Goal: Task Accomplishment & Management: Complete application form

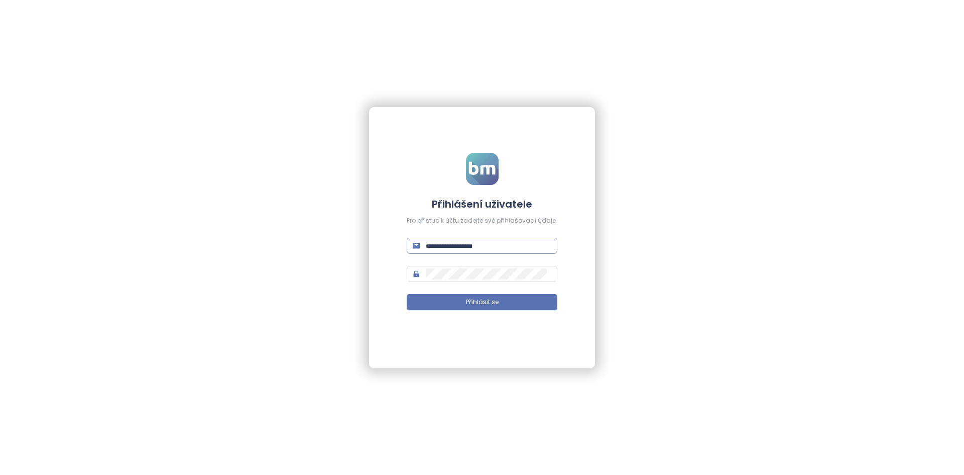
click at [492, 244] on input "text" at bounding box center [489, 245] width 126 height 11
type input "******"
type input "**********"
click at [407, 294] on button "Přihlásit se" at bounding box center [482, 302] width 151 height 16
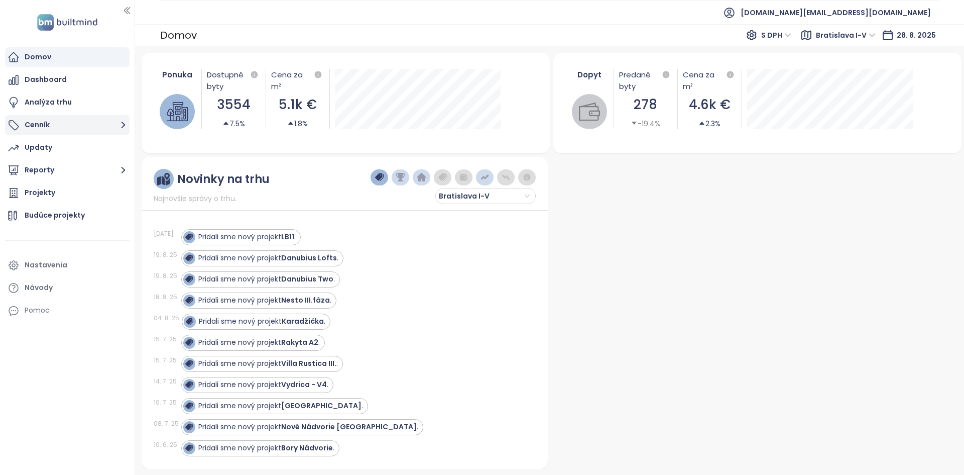
click at [69, 130] on button "Cenník" at bounding box center [67, 125] width 125 height 20
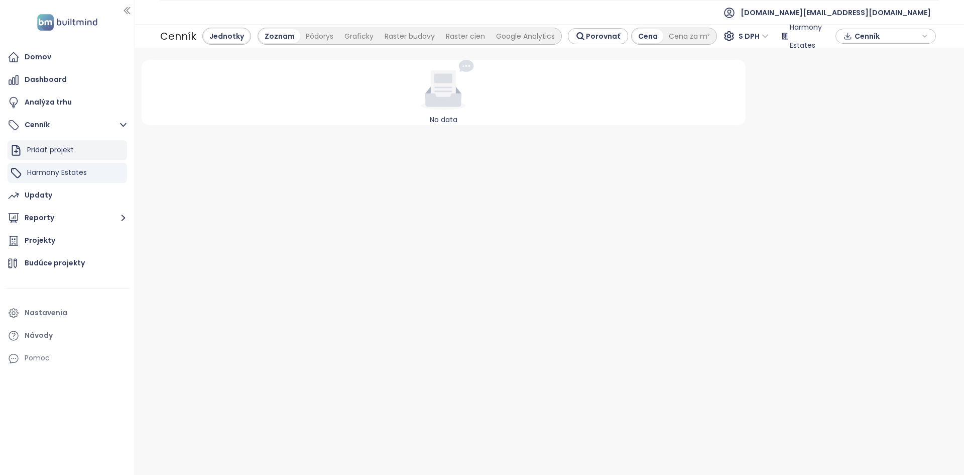
click at [67, 147] on div "Pridať projekt" at bounding box center [50, 150] width 47 height 13
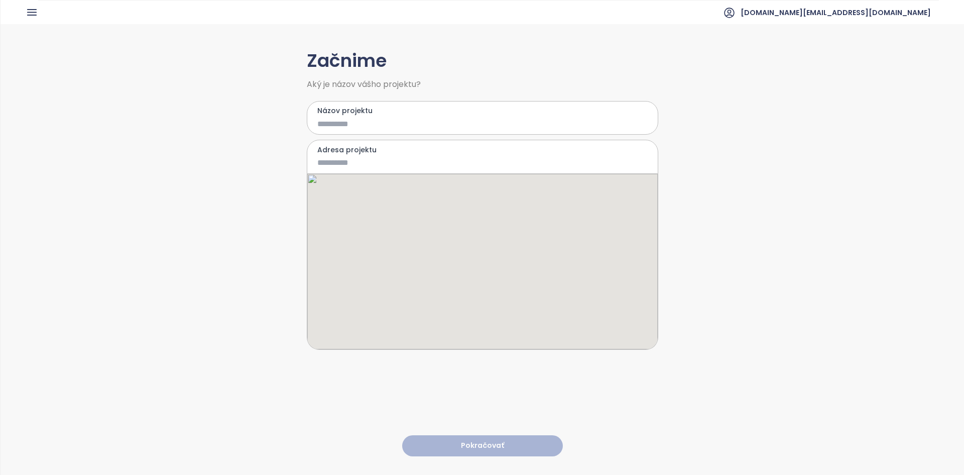
click at [337, 125] on input "Názov projektu" at bounding box center [475, 124] width 316 height 13
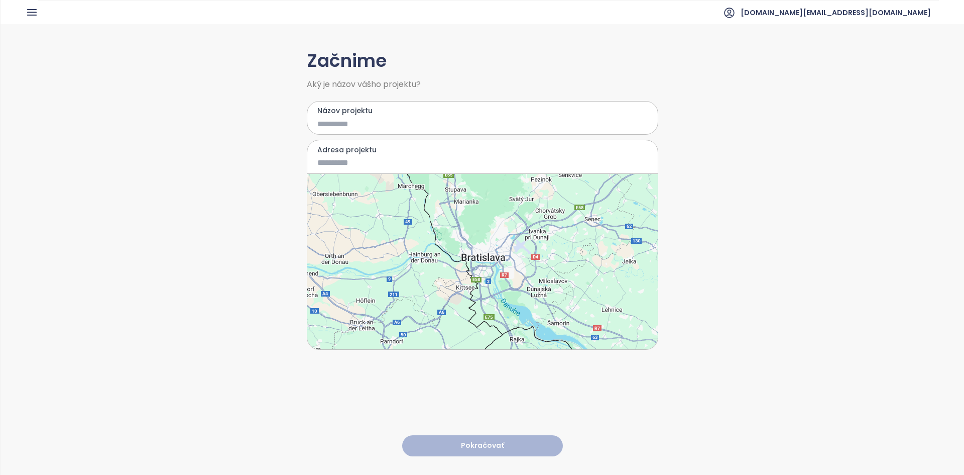
click at [499, 256] on div at bounding box center [482, 261] width 351 height 175
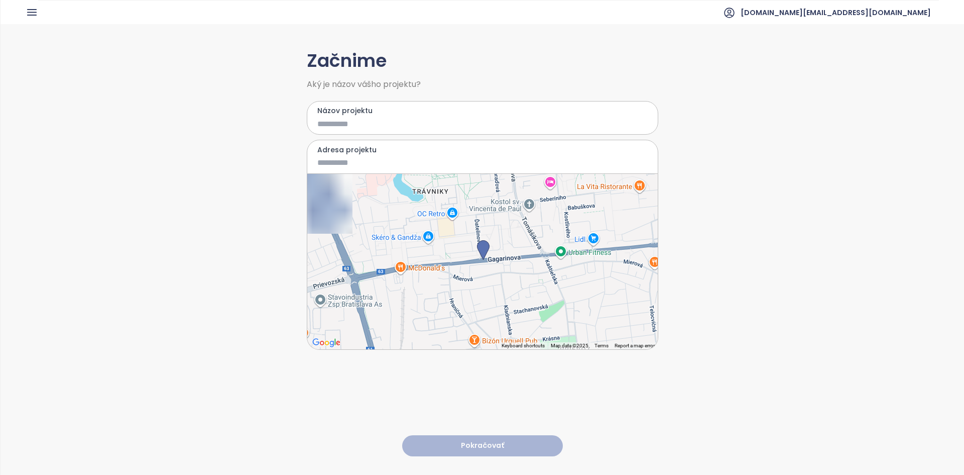
type input "**********"
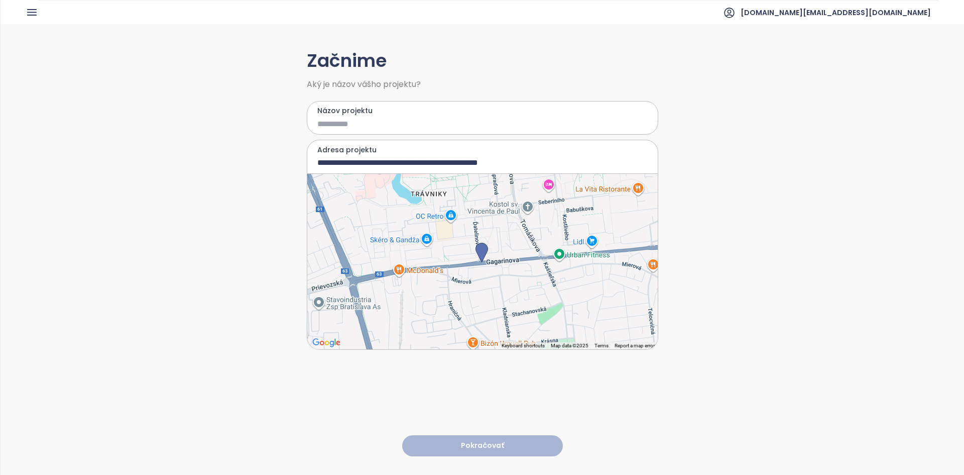
click at [539, 214] on div at bounding box center [482, 261] width 351 height 175
click at [389, 125] on input "Názov projektu" at bounding box center [475, 124] width 316 height 13
type input "****"
click at [484, 435] on button "Pokračovať" at bounding box center [482, 446] width 161 height 22
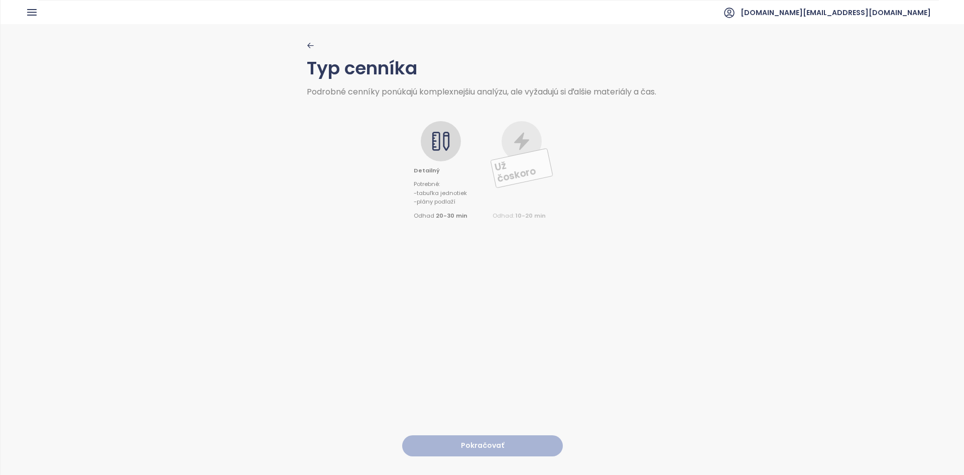
click at [435, 151] on icon at bounding box center [436, 141] width 8 height 19
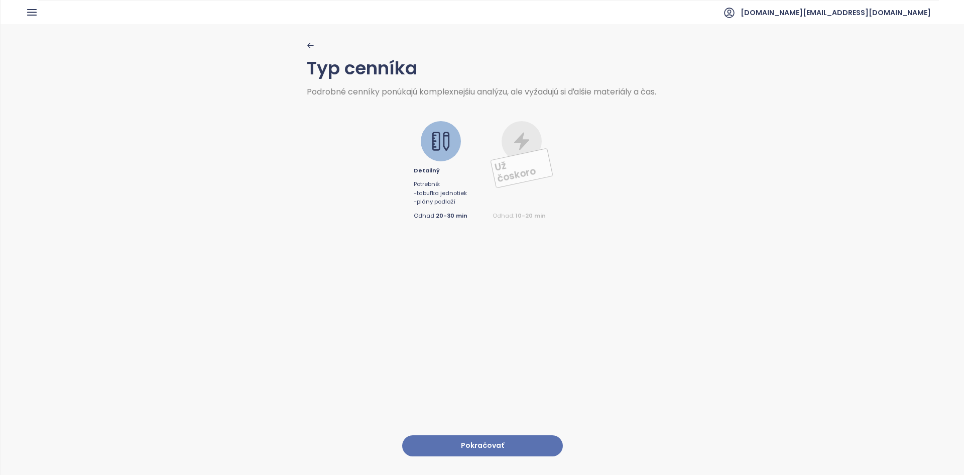
click at [472, 435] on button "Pokračovať" at bounding box center [482, 446] width 161 height 22
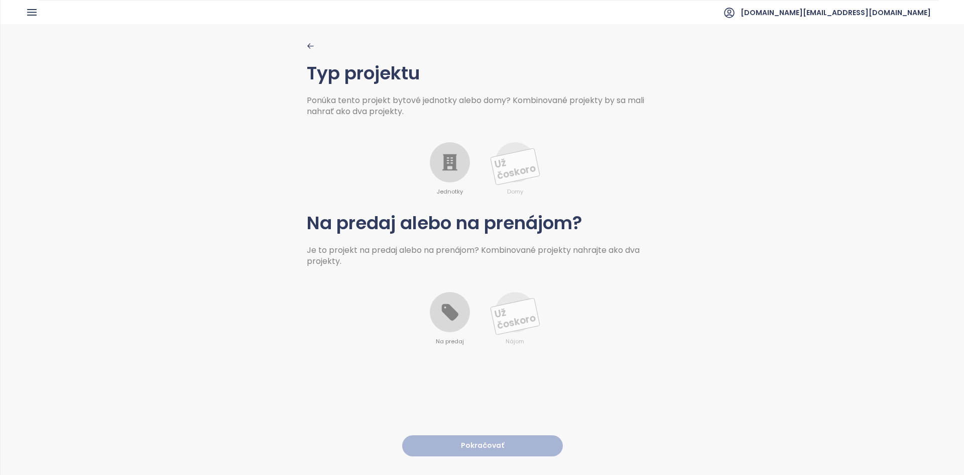
click at [452, 155] on icon at bounding box center [449, 162] width 15 height 17
click at [457, 309] on div at bounding box center [450, 312] width 40 height 40
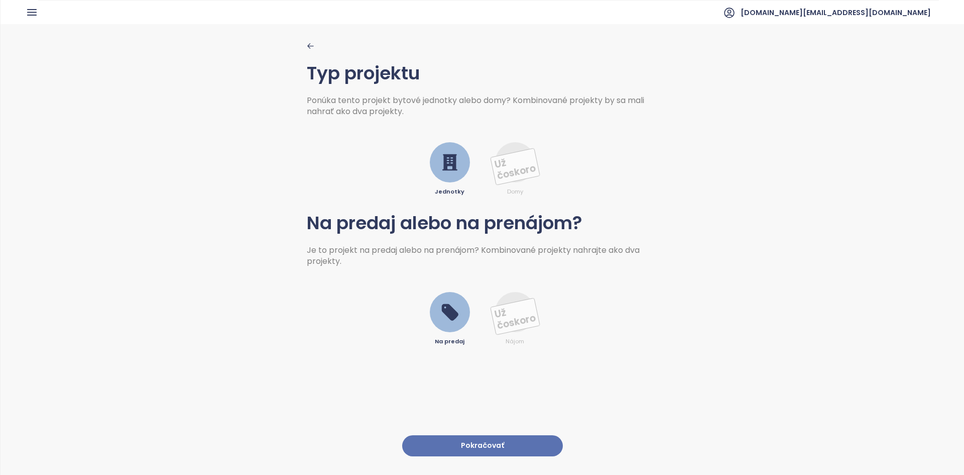
click at [485, 435] on button "Pokračovať" at bounding box center [482, 446] width 161 height 22
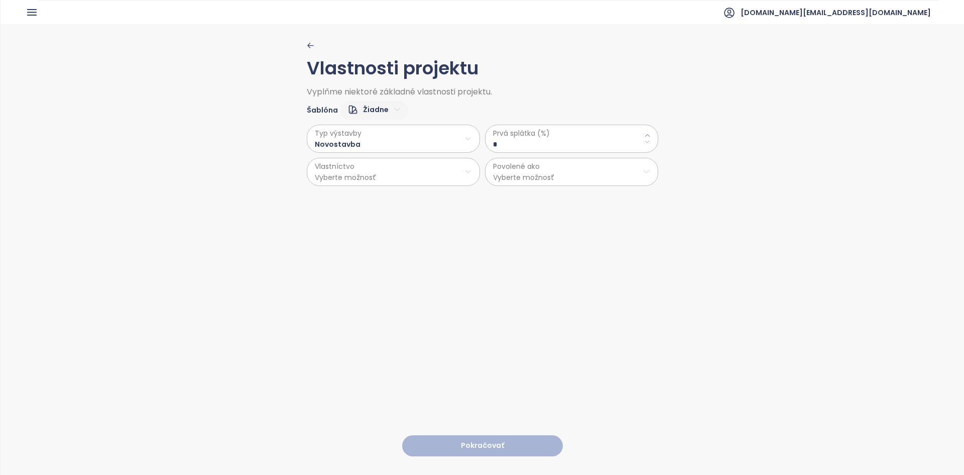
click at [381, 112] on html "Domov Dashboard Analýza trhu Cenník Updaty Reporty Projekty Budúce projekty Nas…" at bounding box center [482, 237] width 964 height 475
click at [381, 142] on span "Predvolené" at bounding box center [371, 145] width 50 height 14
type \(\%\) "**"
drag, startPoint x: 494, startPoint y: 432, endPoint x: 495, endPoint y: 442, distance: 10.2
click at [495, 442] on button "Pokračovať" at bounding box center [482, 446] width 161 height 22
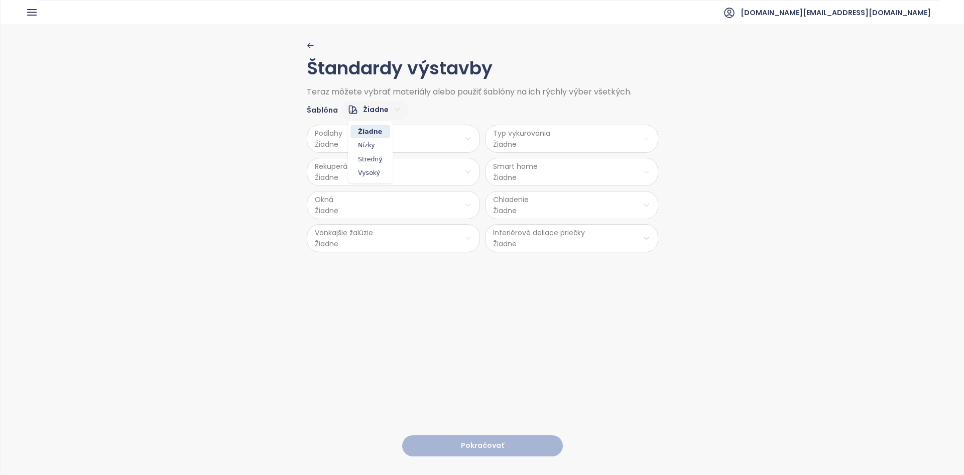
click at [382, 110] on html "Domov Dashboard Analýza trhu Cenník Updaty Reporty Projekty Budúce projekty Nas…" at bounding box center [482, 237] width 964 height 475
click at [375, 156] on span "Stredný" at bounding box center [371, 159] width 40 height 14
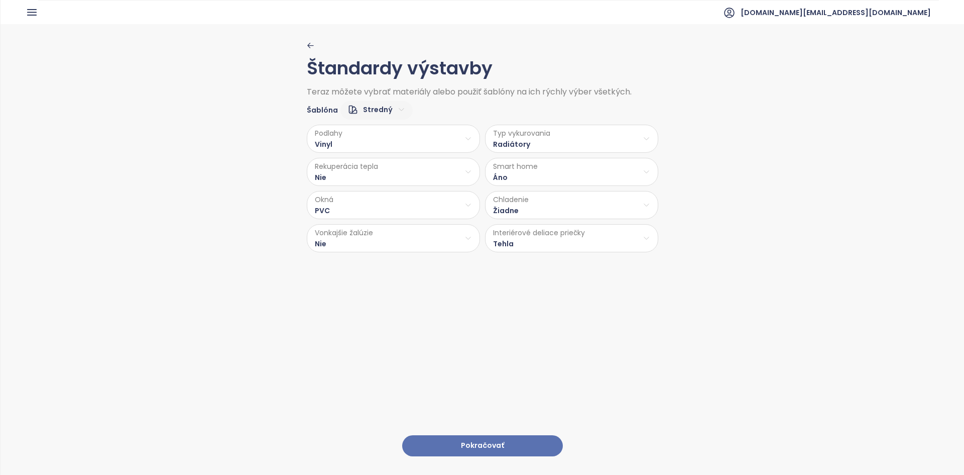
click at [509, 438] on button "Pokračovať" at bounding box center [482, 446] width 161 height 22
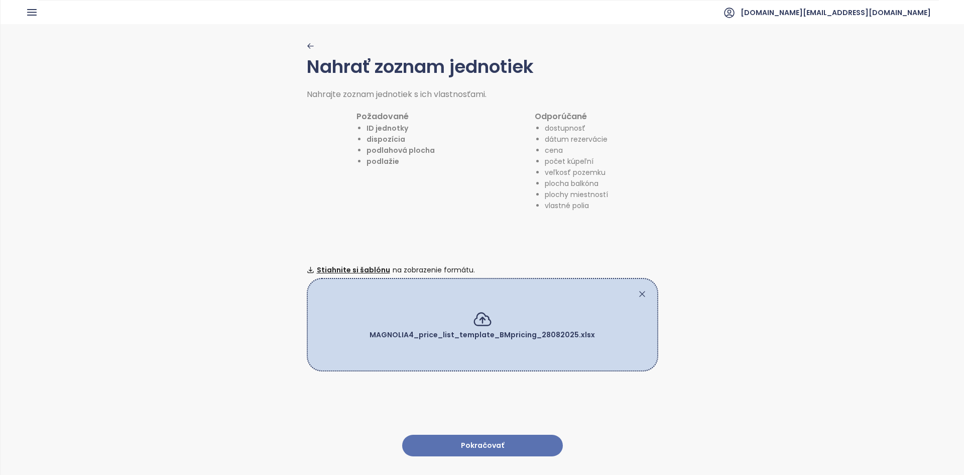
click at [468, 434] on button "Pokračovať" at bounding box center [482, 445] width 161 height 22
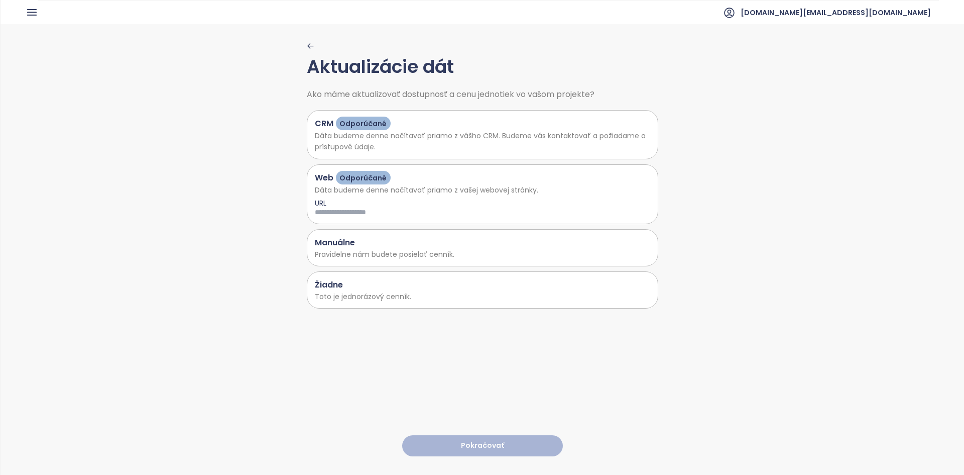
click at [446, 299] on p "Toto je jednorázový cenník." at bounding box center [482, 296] width 335 height 11
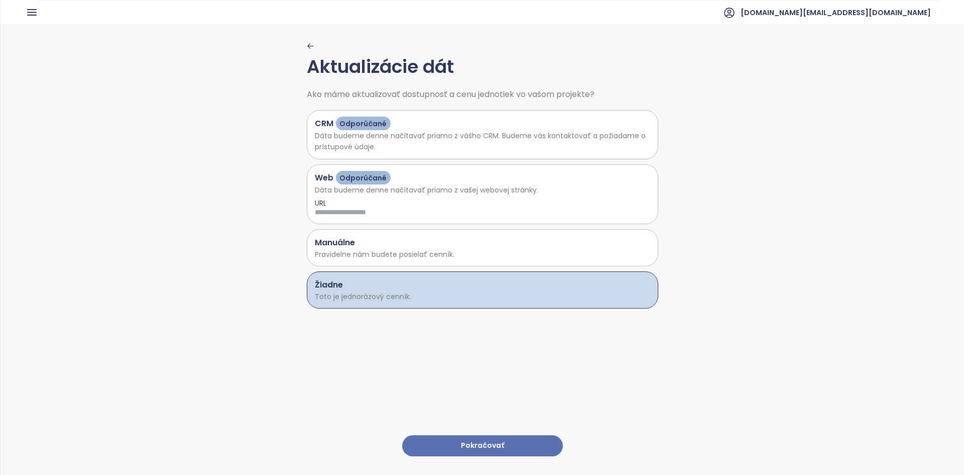
click at [457, 435] on button "Pokračovať" at bounding box center [482, 446] width 161 height 22
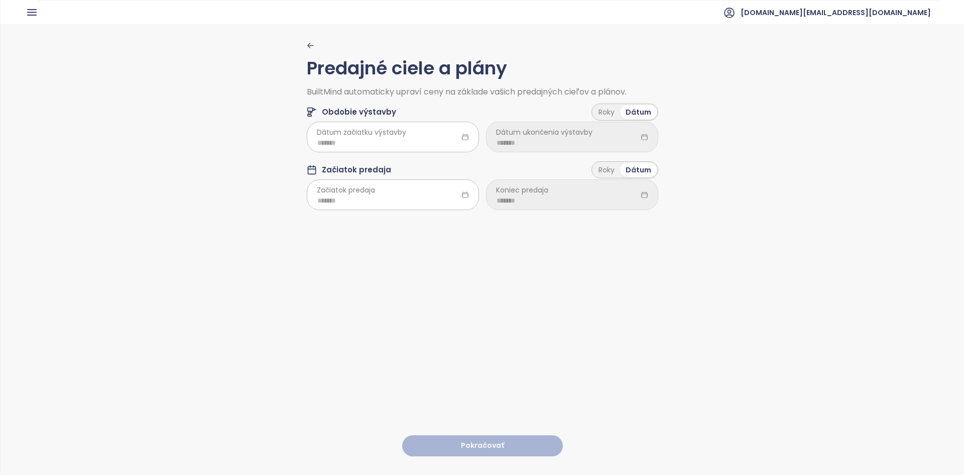
click at [432, 160] on div "Predajné ciele a plány BuiltMind automaticky upraví ceny na základe vašich pred…" at bounding box center [483, 130] width 352 height 177
click at [419, 148] on div at bounding box center [393, 137] width 172 height 30
click at [327, 192] on div "Jan" at bounding box center [329, 191] width 30 height 12
type input "*******"
click at [354, 209] on div at bounding box center [393, 194] width 172 height 30
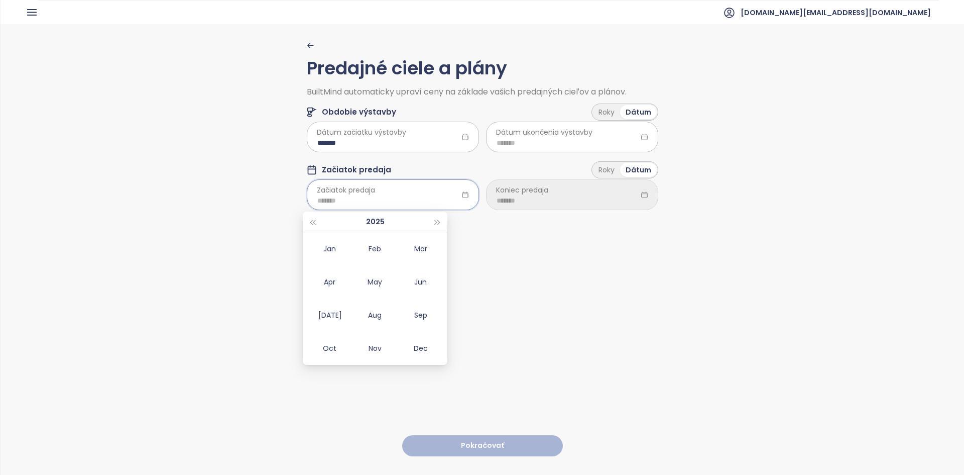
click at [351, 202] on input at bounding box center [392, 200] width 151 height 11
drag, startPoint x: 328, startPoint y: 247, endPoint x: 381, endPoint y: 212, distance: 63.1
click at [328, 246] on div "Jan" at bounding box center [329, 249] width 30 height 12
type input "*******"
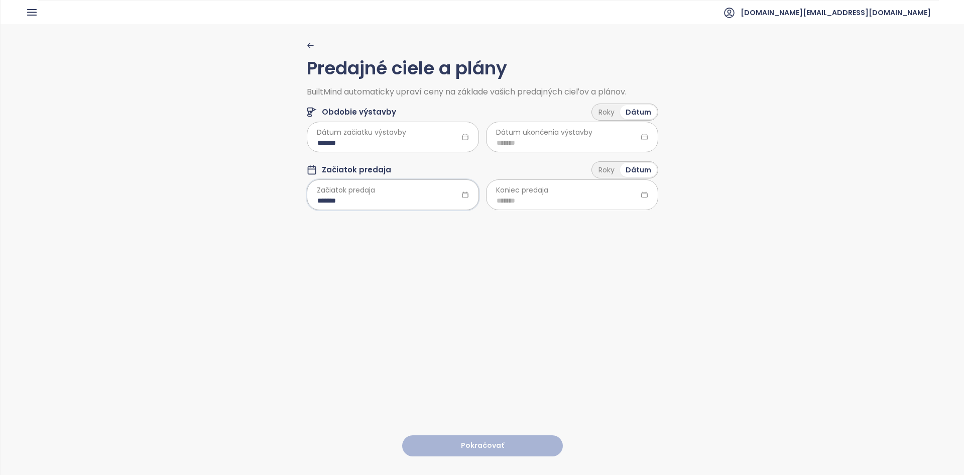
click at [534, 136] on span "Dátum ukončenia výstavby" at bounding box center [544, 132] width 96 height 11
click at [617, 108] on div "Roky" at bounding box center [606, 112] width 27 height 14
click at [614, 108] on div "Roky" at bounding box center [606, 112] width 27 height 14
click at [609, 167] on div "Roky" at bounding box center [606, 170] width 27 height 14
click at [514, 148] on html "Domov Dashboard Analýza trhu Cenník Updaty Reporty Projekty Budúce projekty Nas…" at bounding box center [482, 237] width 964 height 475
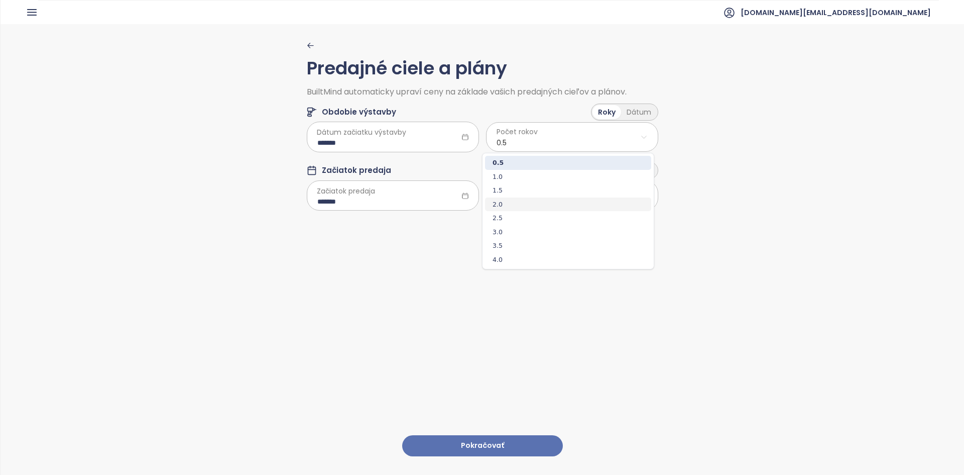
click at [507, 200] on span "2.0" at bounding box center [568, 204] width 166 height 14
click at [594, 193] on html "Domov Dashboard Analýza trhu Cenník Updaty Reporty Projekty Budúce projekty Nas…" at bounding box center [482, 237] width 964 height 475
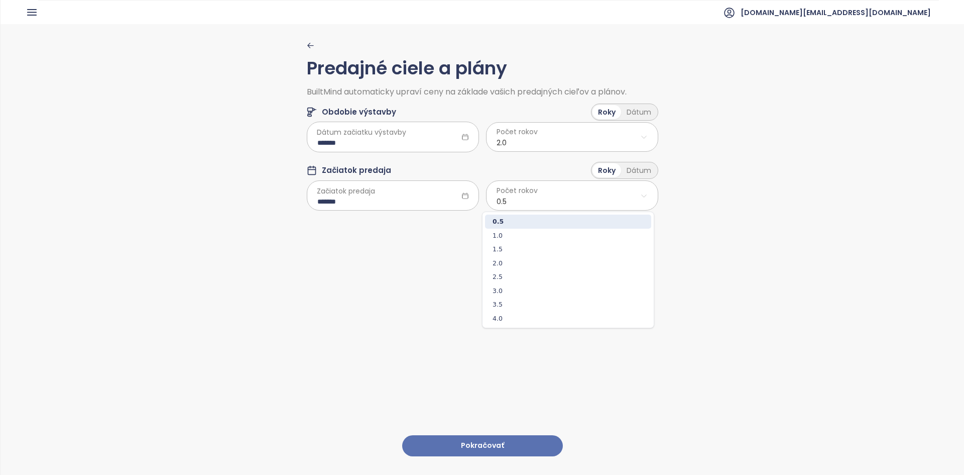
click at [511, 262] on span "2.0" at bounding box center [568, 263] width 166 height 14
click at [498, 435] on button "Pokračovať" at bounding box center [482, 446] width 161 height 22
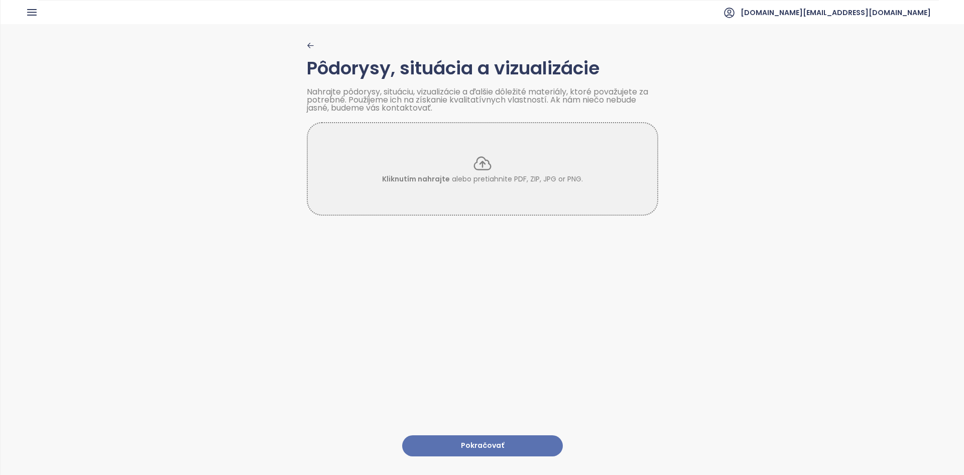
click at [490, 435] on button "Pokračovať" at bounding box center [482, 446] width 161 height 22
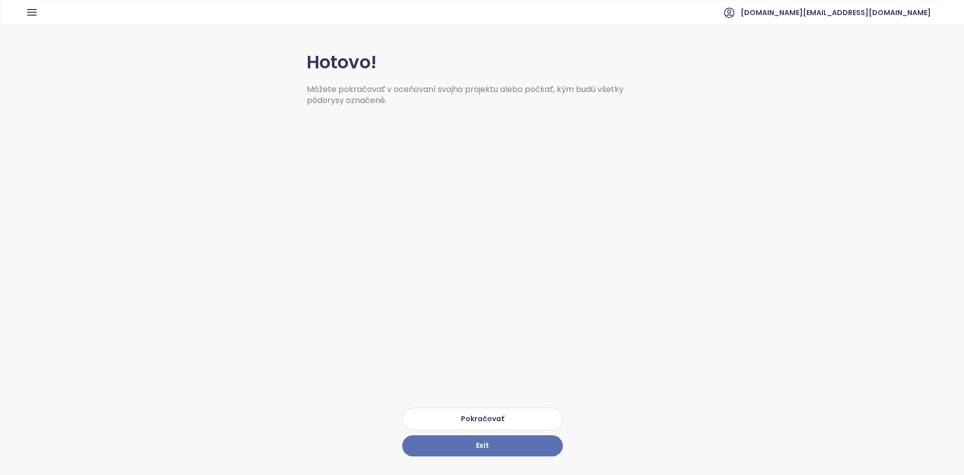
click at [452, 413] on button "Pokračovať" at bounding box center [482, 418] width 161 height 23
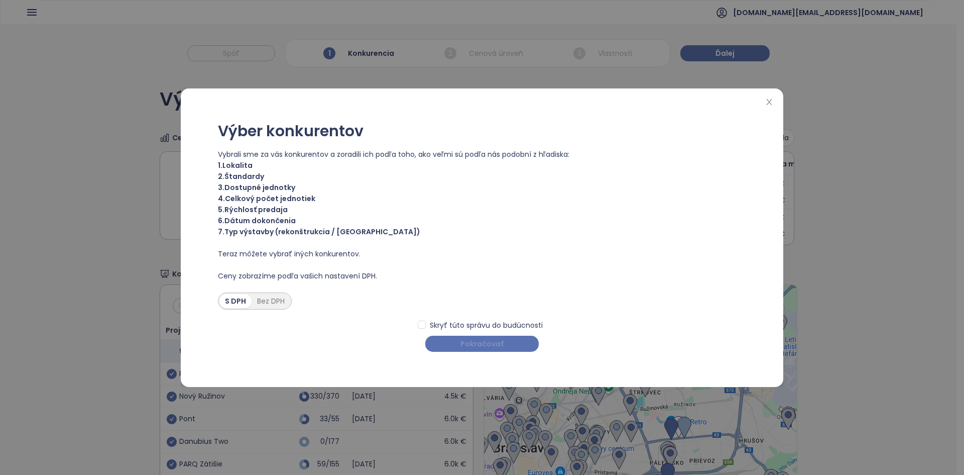
click at [468, 341] on span "Pokračovať" at bounding box center [482, 343] width 43 height 11
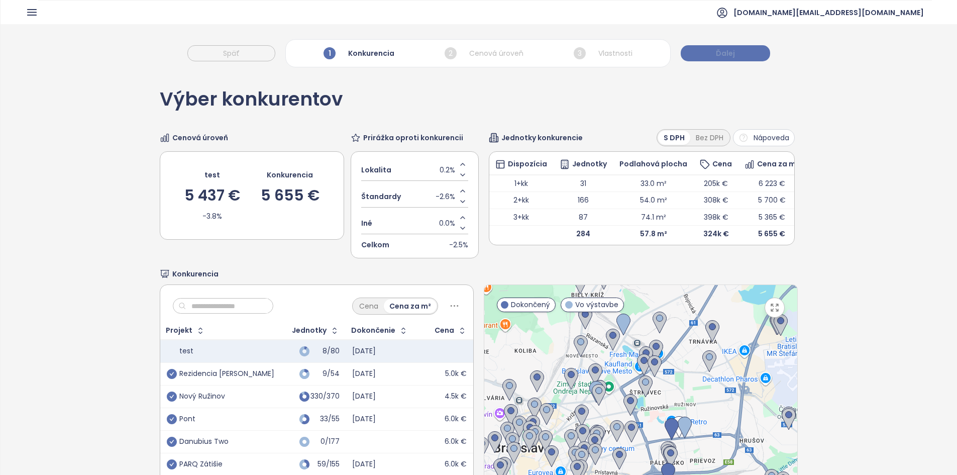
click at [693, 60] on button "Ďalej" at bounding box center [724, 53] width 89 height 16
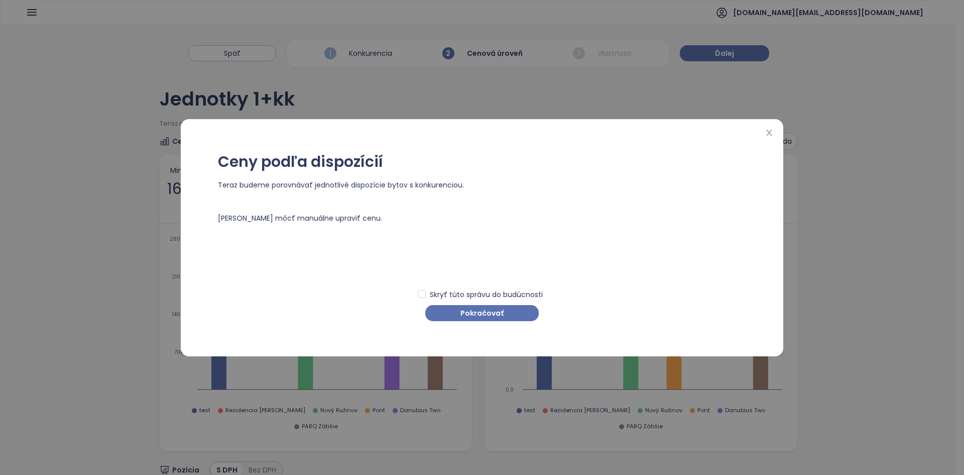
click at [471, 321] on div "Ceny podľa dispozícií Teraz budeme porovnávať jednotlivé dispozície bytov s kon…" at bounding box center [482, 237] width 579 height 217
drag, startPoint x: 493, startPoint y: 312, endPoint x: 550, endPoint y: 260, distance: 77.5
click at [493, 312] on span "Pokračovať" at bounding box center [482, 312] width 43 height 11
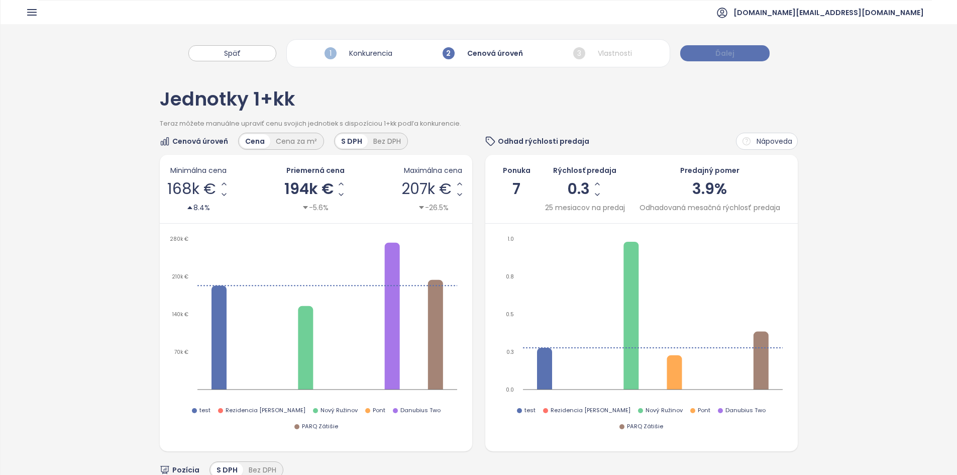
click at [707, 50] on button "Ďalej" at bounding box center [724, 53] width 89 height 16
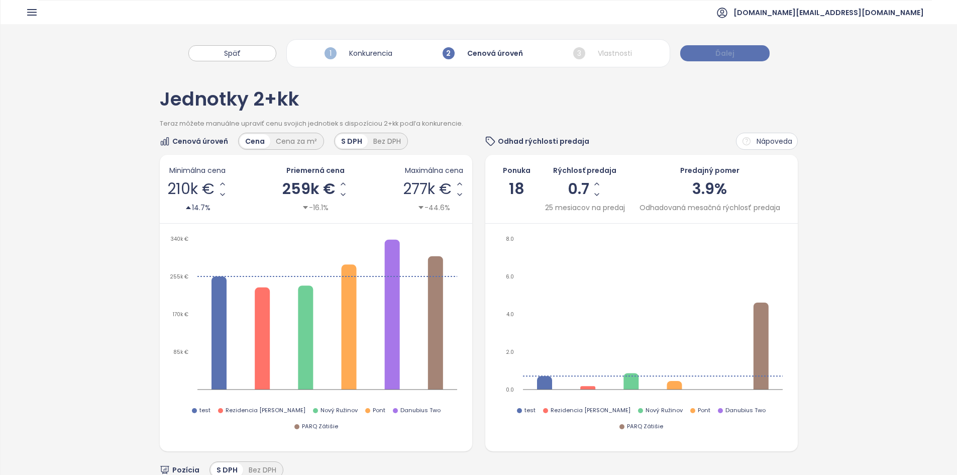
click at [710, 50] on button "Ďalej" at bounding box center [724, 53] width 89 height 16
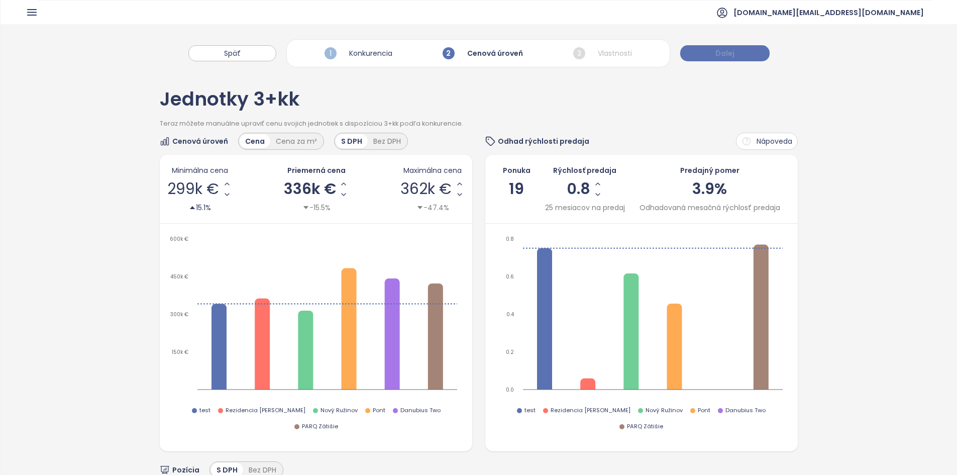
click at [710, 50] on button "Ďalej" at bounding box center [724, 53] width 89 height 16
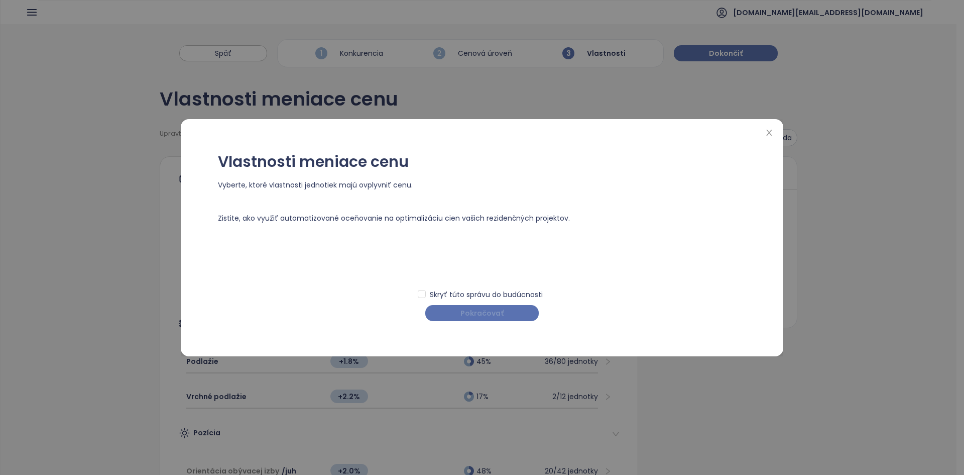
click at [470, 317] on button "Pokračovať" at bounding box center [481, 313] width 113 height 16
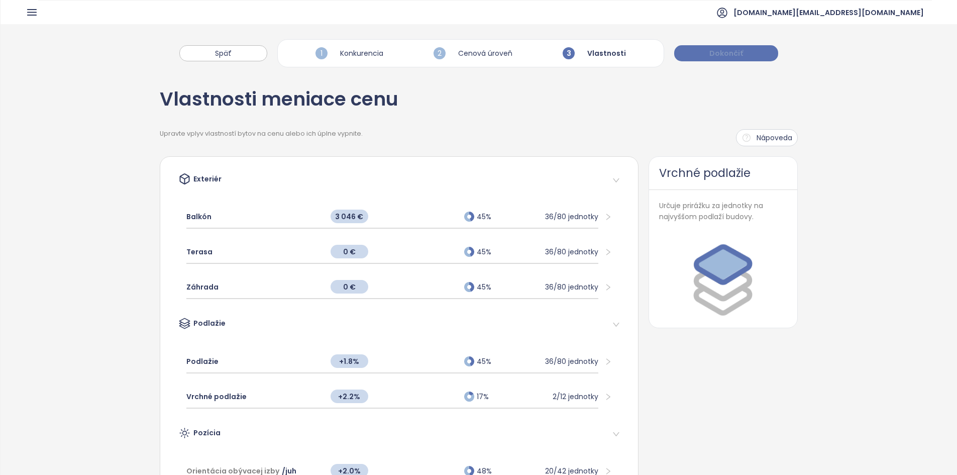
click at [695, 57] on button "Dokončiť" at bounding box center [726, 53] width 104 height 16
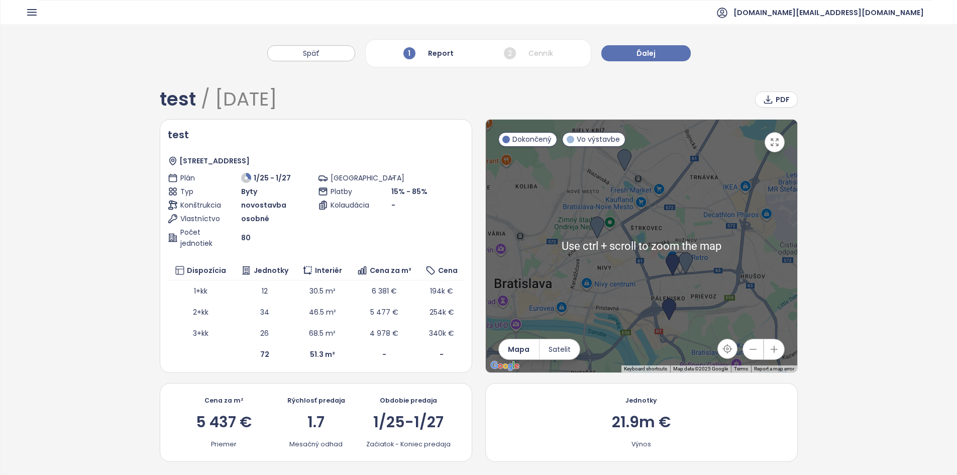
click at [641, 33] on div "Späť 1 Report 2 Cenník Ďalej" at bounding box center [479, 48] width 956 height 48
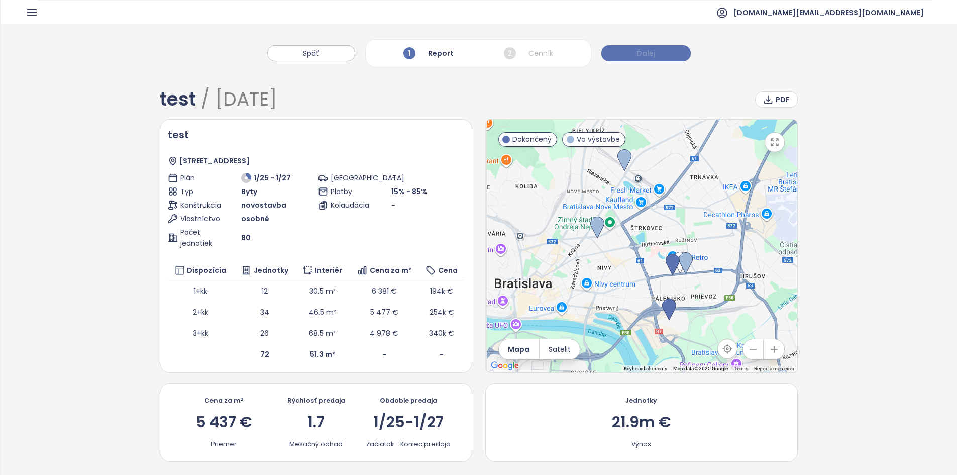
click at [641, 49] on span "Ďalej" at bounding box center [645, 53] width 19 height 11
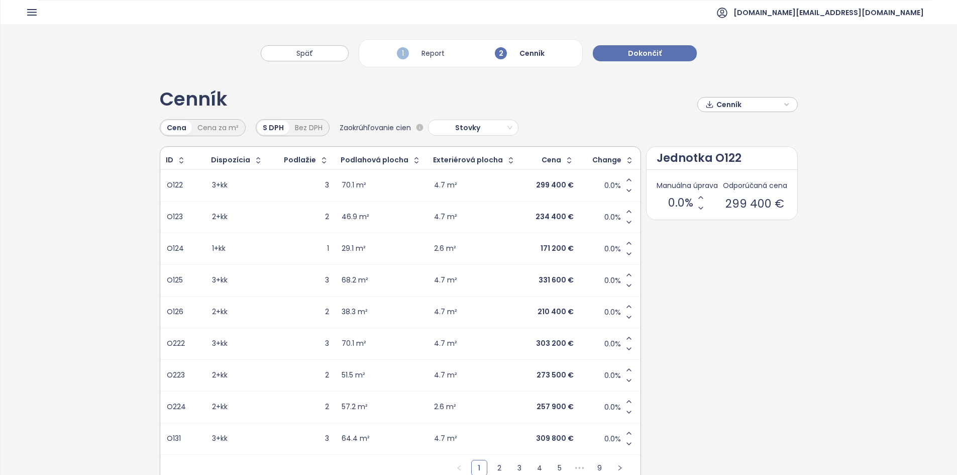
click at [483, 137] on div "Cena Cena za m² S DPH Bez DPH Zaokrúhľovanie cien Stovky ID Dispozícia Podlažie…" at bounding box center [478, 304] width 637 height 370
click at [481, 133] on span "Stovky" at bounding box center [471, 127] width 81 height 15
click at [466, 152] on div "Žiadne" at bounding box center [470, 147] width 74 height 11
click at [647, 45] on button "Dokončiť" at bounding box center [645, 53] width 104 height 16
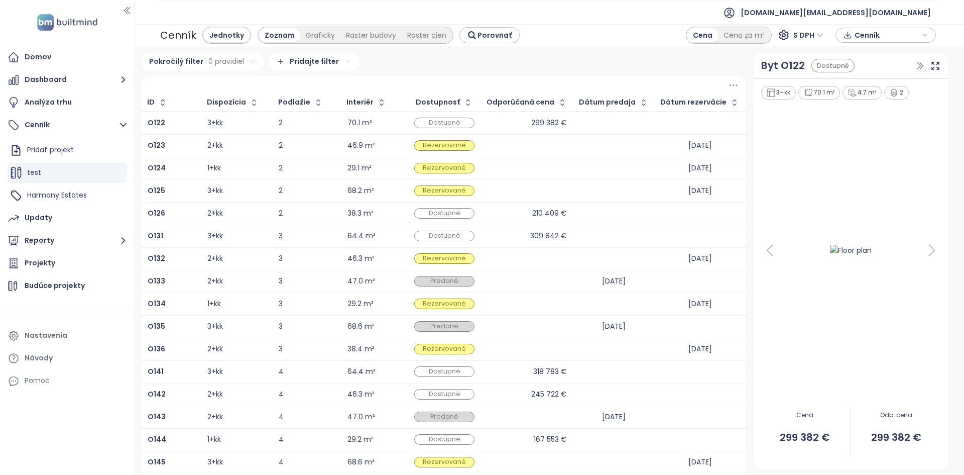
click at [728, 86] on icon at bounding box center [733, 85] width 13 height 13
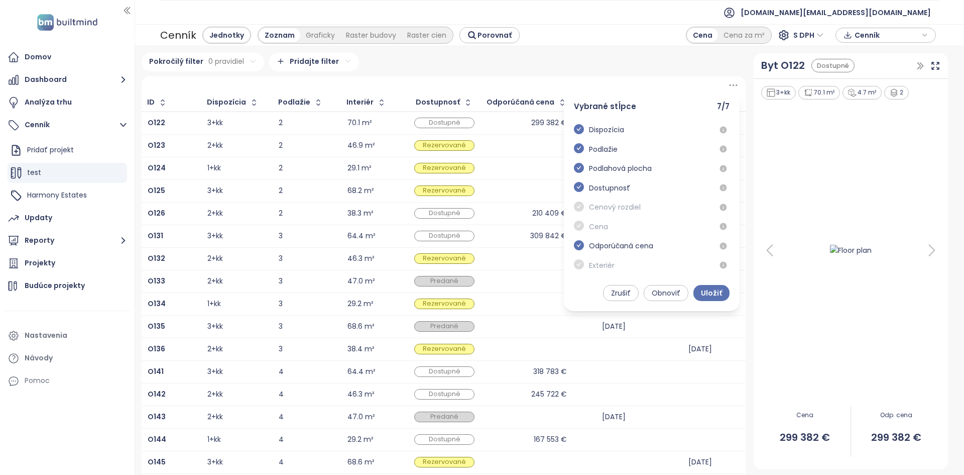
scroll to position [43, 0]
click at [574, 260] on icon "check-circle" at bounding box center [579, 260] width 10 height 10
click at [574, 240] on icon "check-circle" at bounding box center [579, 241] width 10 height 10
click at [577, 161] on icon "check-circle" at bounding box center [579, 164] width 10 height 10
click at [574, 170] on span at bounding box center [579, 165] width 10 height 12
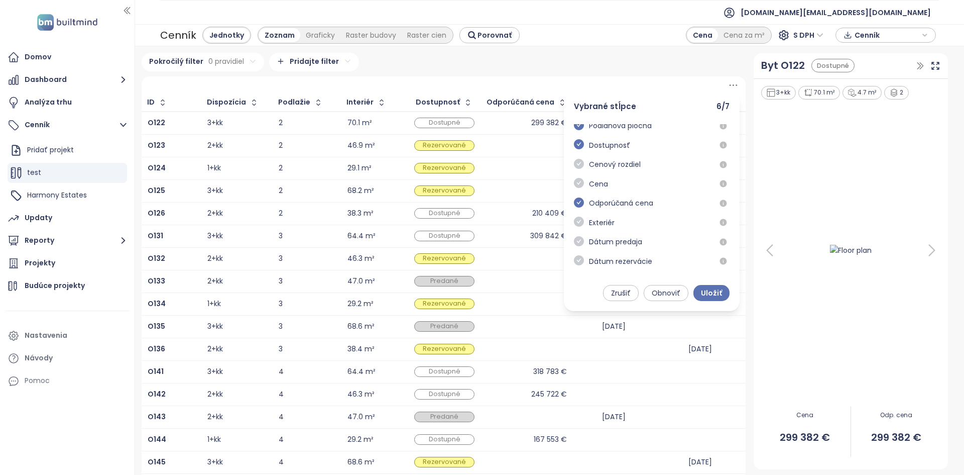
click at [575, 164] on icon "check-circle" at bounding box center [579, 164] width 10 height 10
click at [574, 167] on icon "check-circle" at bounding box center [579, 164] width 10 height 10
click at [708, 286] on button "Uložiť" at bounding box center [712, 293] width 36 height 16
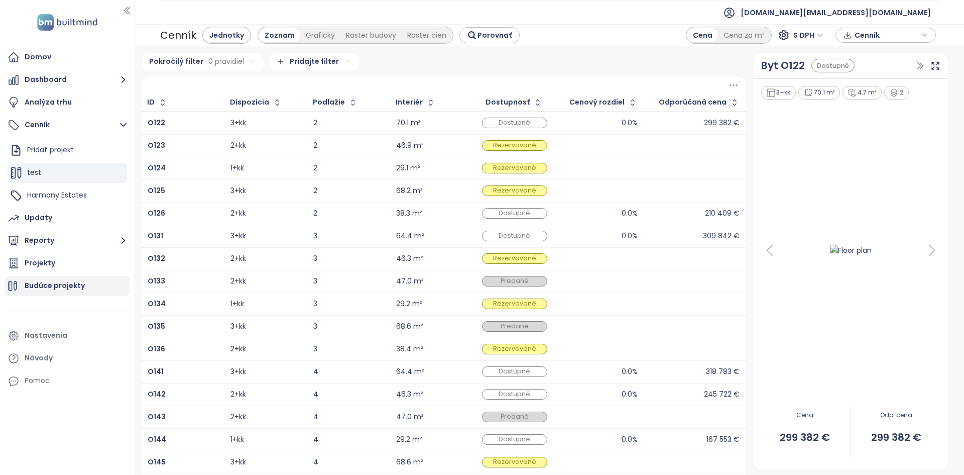
click at [57, 246] on button "Reporty" at bounding box center [67, 241] width 125 height 20
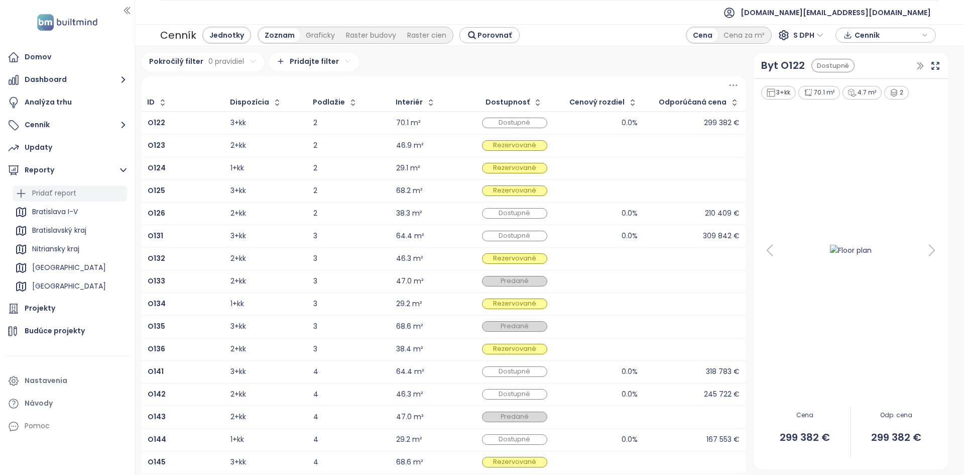
click at [46, 191] on div "Pridať report" at bounding box center [54, 193] width 44 height 13
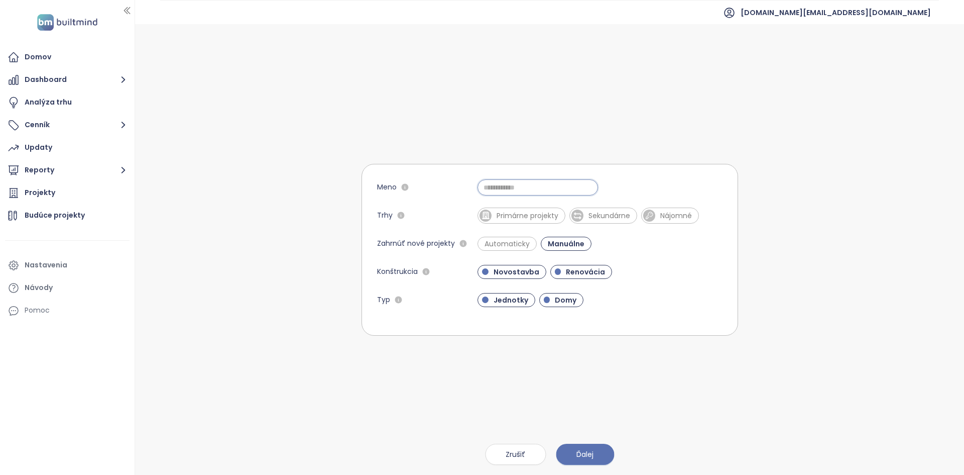
click at [541, 180] on input "Meno" at bounding box center [538, 187] width 121 height 16
type input "****"
click at [499, 216] on span "Primárne projekty" at bounding box center [528, 215] width 72 height 10
click at [583, 456] on span "Ďalej" at bounding box center [585, 453] width 17 height 11
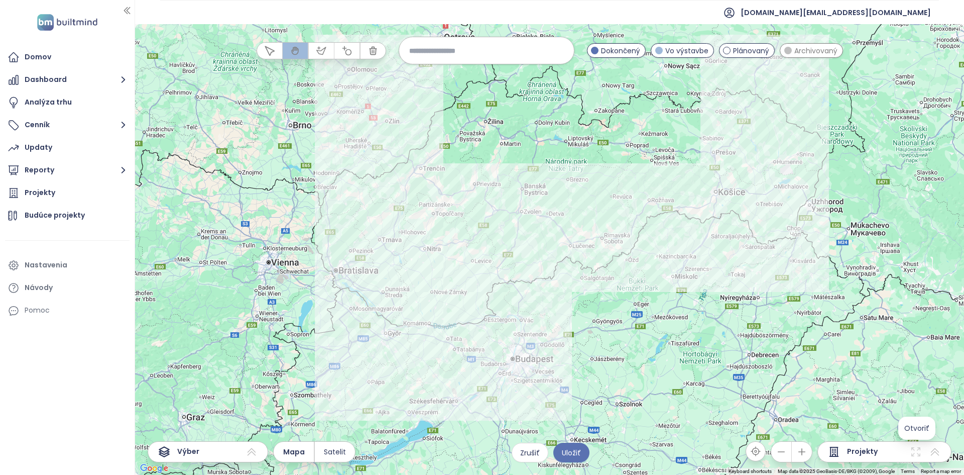
click at [917, 454] on icon at bounding box center [916, 451] width 12 height 12
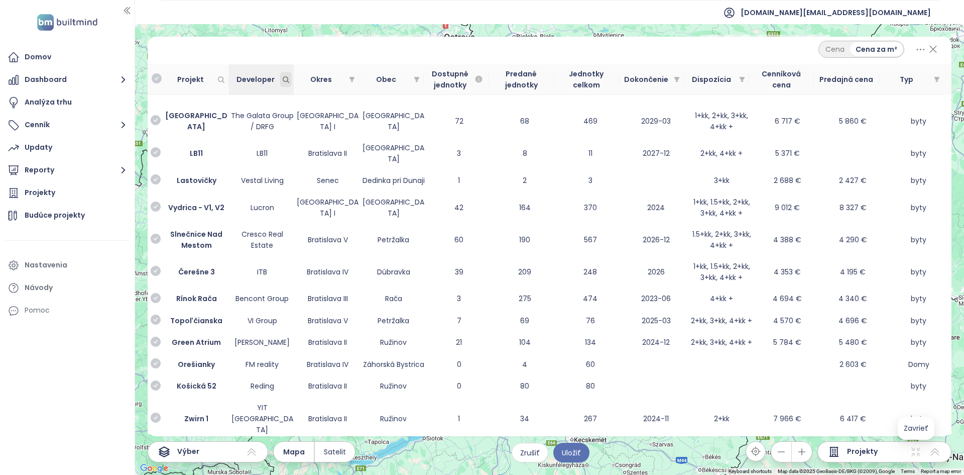
click at [285, 78] on icon "Developer" at bounding box center [286, 80] width 8 height 8
click at [258, 95] on div at bounding box center [236, 99] width 79 height 12
type input "****"
click at [243, 115] on div "Alto Real Estate" at bounding box center [241, 115] width 79 height 11
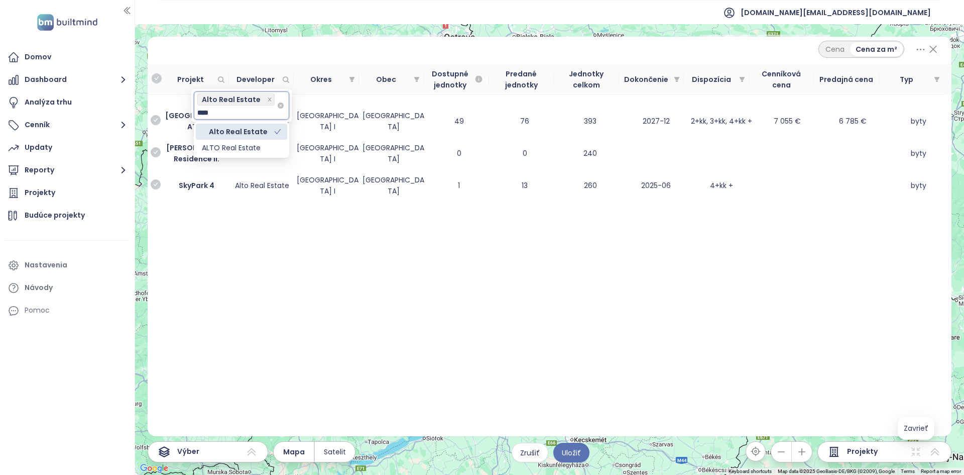
type input "****"
click at [244, 117] on div at bounding box center [236, 112] width 79 height 12
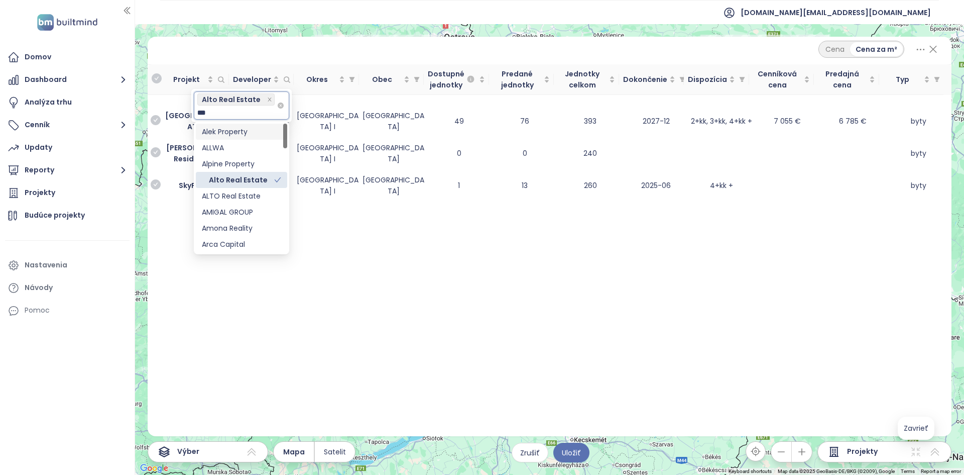
type input "****"
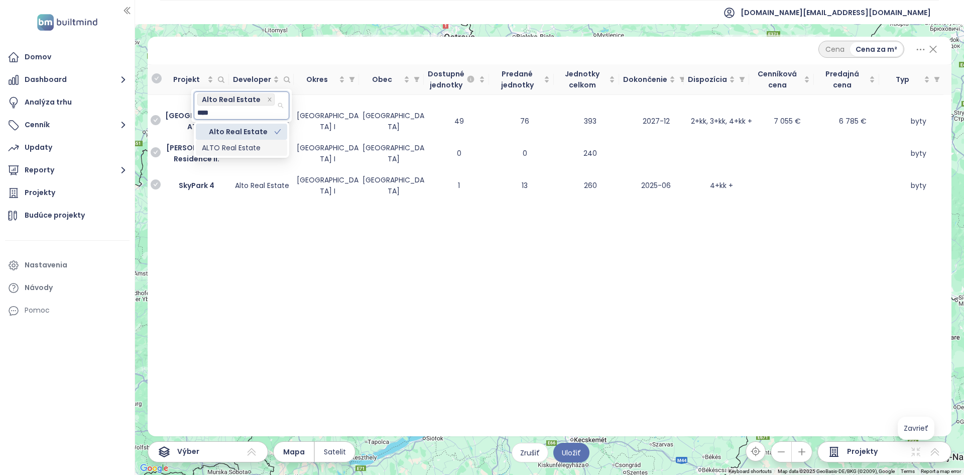
click at [254, 152] on div "ALTO Real Estate" at bounding box center [241, 147] width 79 height 11
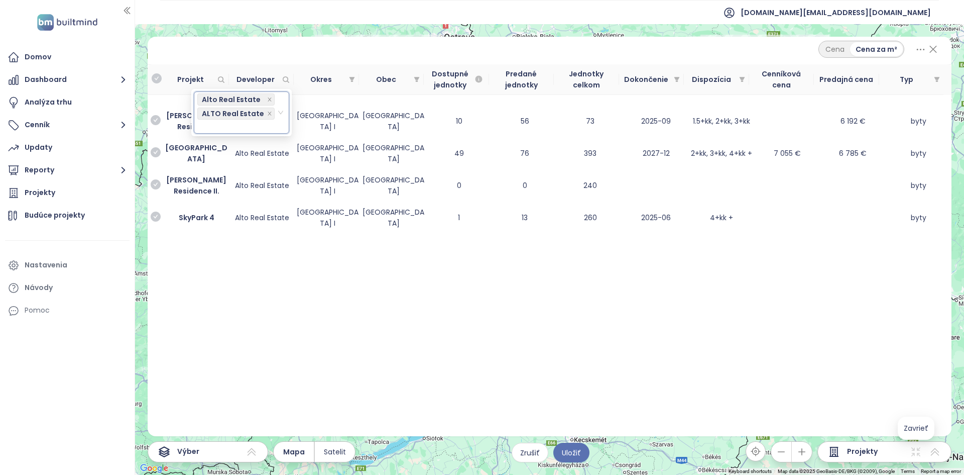
click at [518, 397] on div "Cena Cena za m² Projekt Developer Okres Obec Dostupné jednotky Predané jednotky…" at bounding box center [550, 236] width 804 height 399
click at [928, 51] on icon at bounding box center [933, 49] width 13 height 17
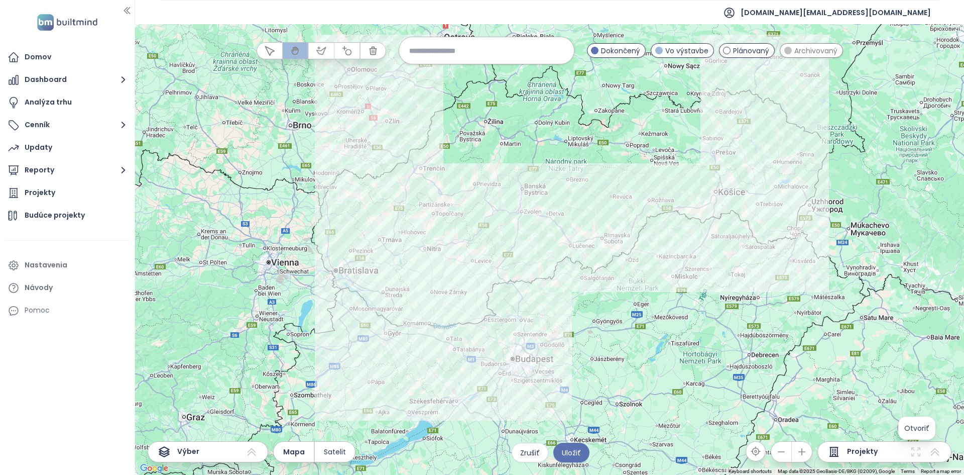
click at [919, 450] on icon at bounding box center [916, 451] width 12 height 12
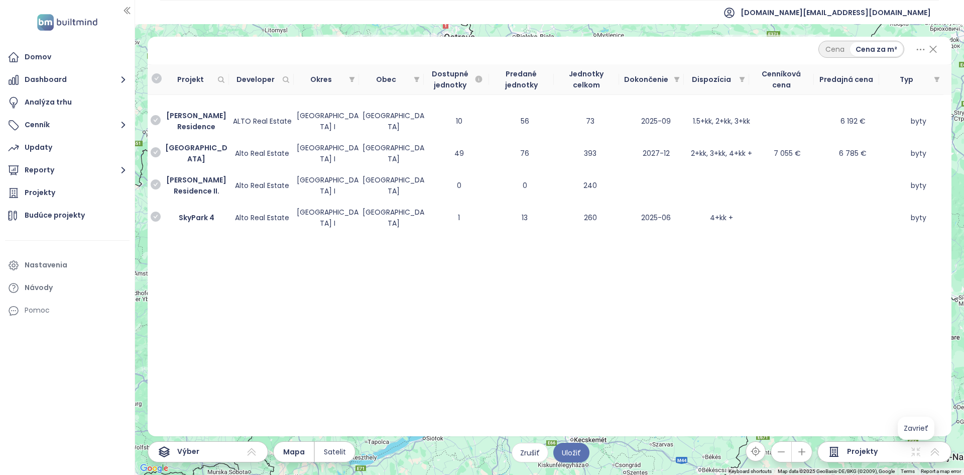
click at [933, 51] on icon at bounding box center [933, 49] width 13 height 17
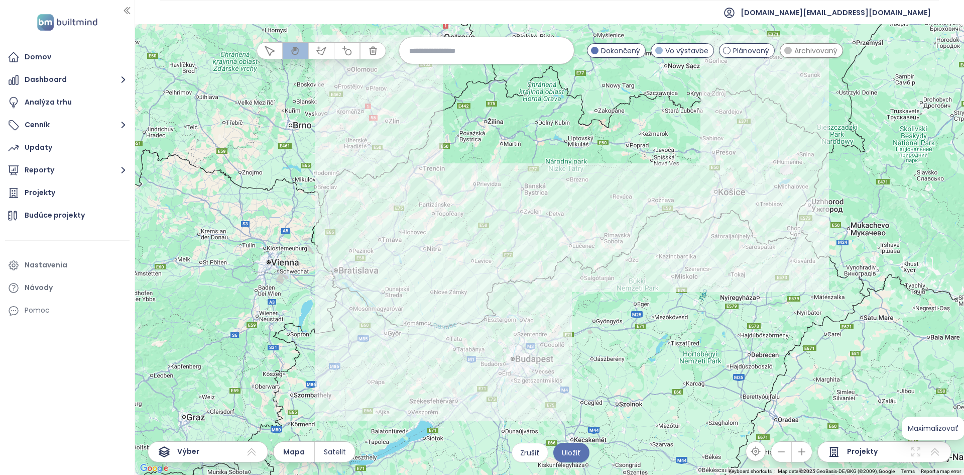
click at [930, 455] on icon at bounding box center [935, 451] width 12 height 12
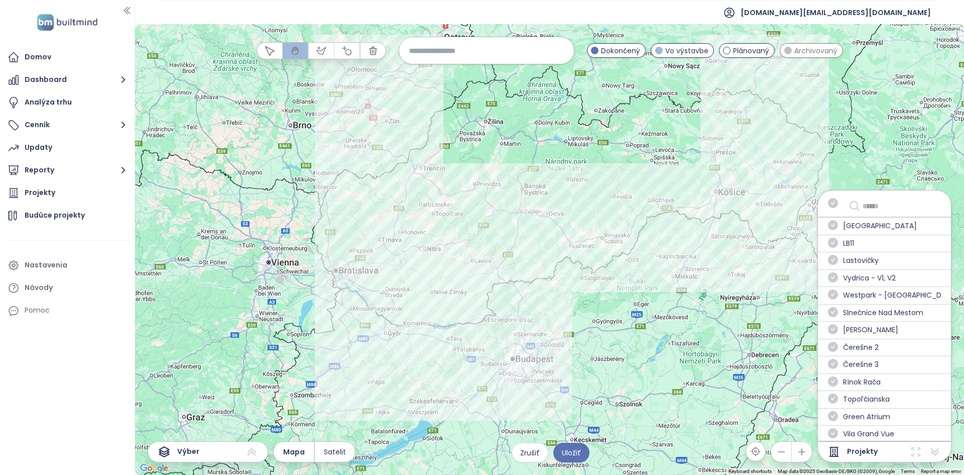
click at [919, 456] on icon at bounding box center [916, 451] width 12 height 12
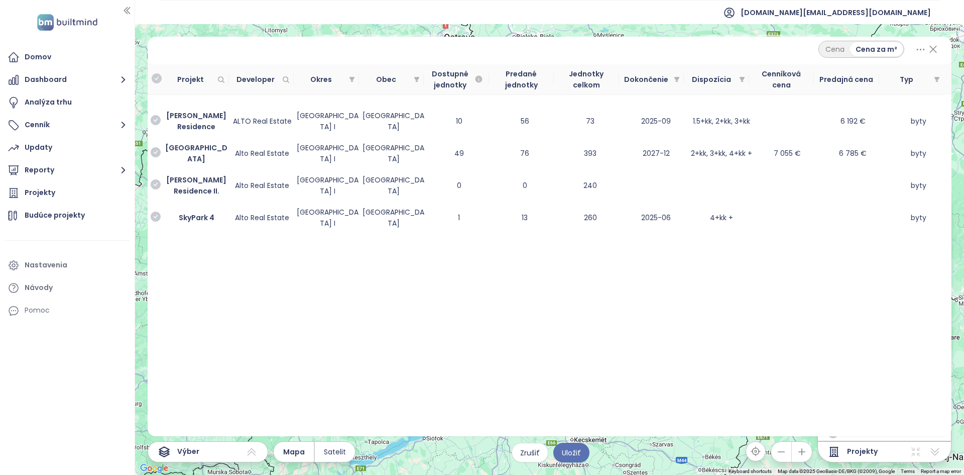
click at [916, 450] on icon at bounding box center [916, 451] width 12 height 12
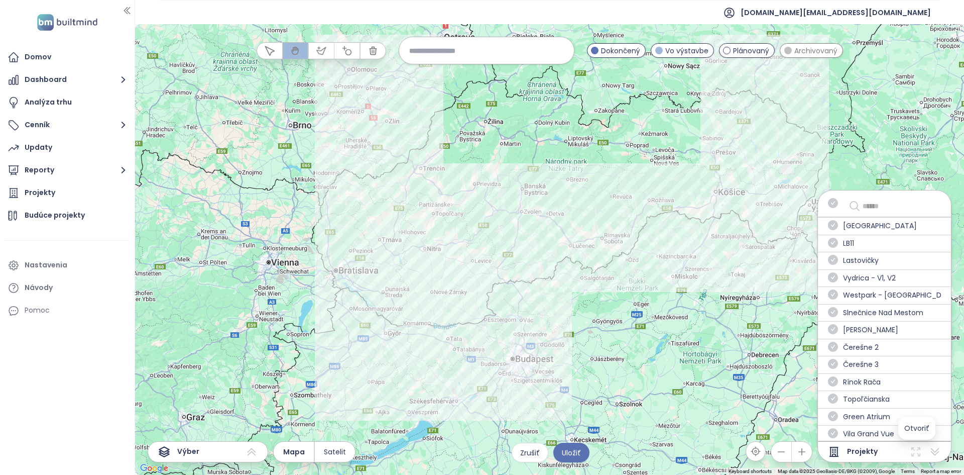
click at [916, 450] on icon at bounding box center [916, 451] width 12 height 12
click at [936, 448] on icon at bounding box center [935, 451] width 12 height 12
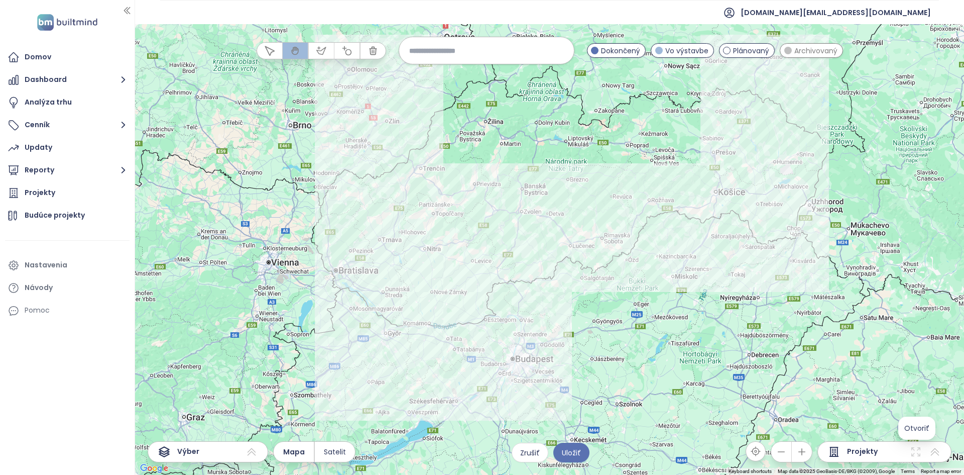
click at [914, 453] on icon at bounding box center [915, 451] width 9 height 9
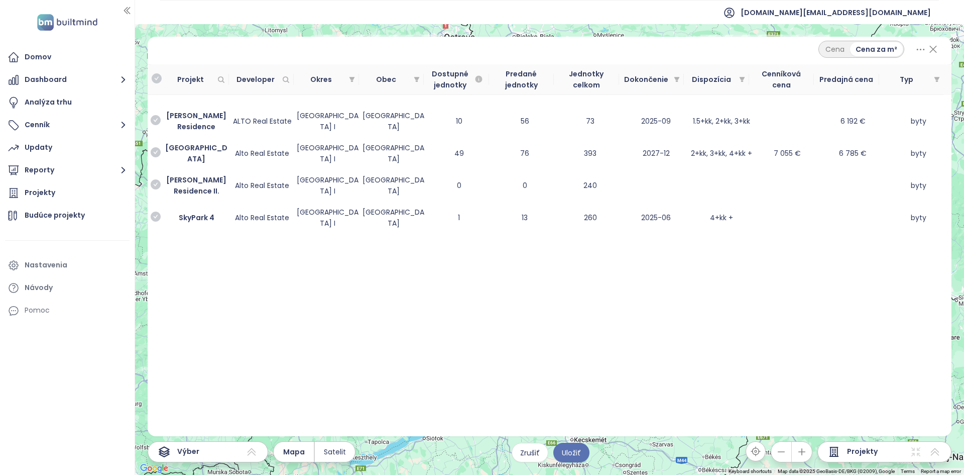
click at [935, 51] on icon at bounding box center [933, 49] width 13 height 17
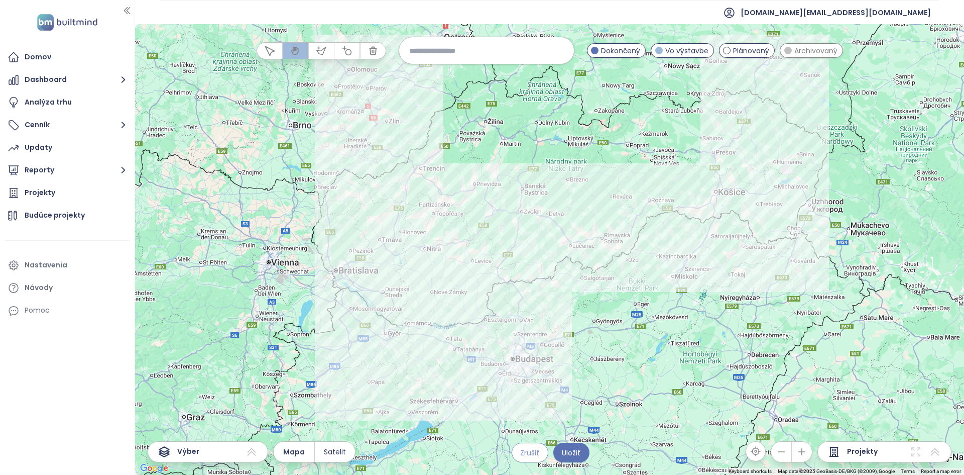
click at [535, 452] on span "Zrušiť" at bounding box center [530, 452] width 20 height 11
